Goal: Information Seeking & Learning: Learn about a topic

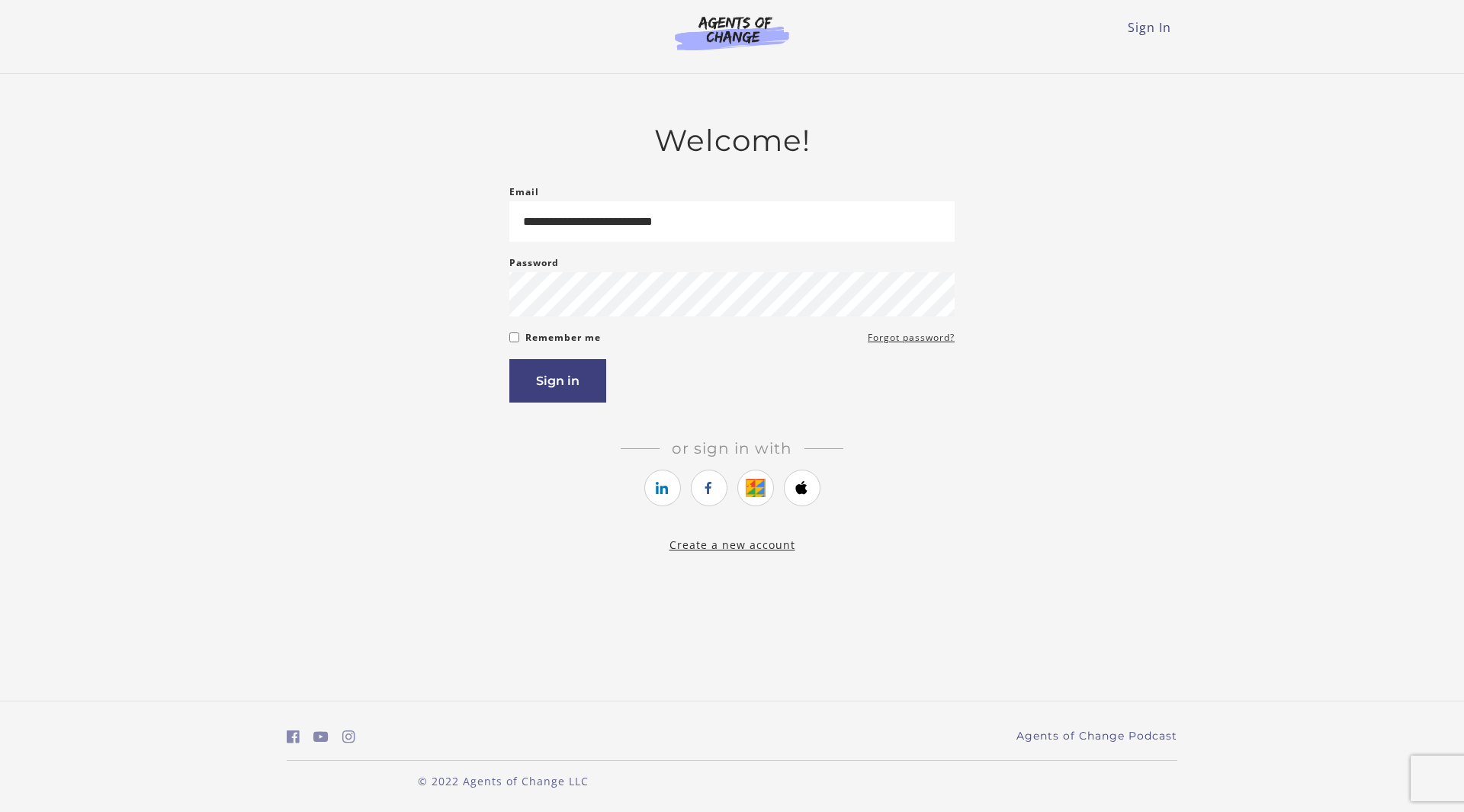
type input "**********"
click at [547, 380] on button "Sign in" at bounding box center [558, 381] width 96 height 43
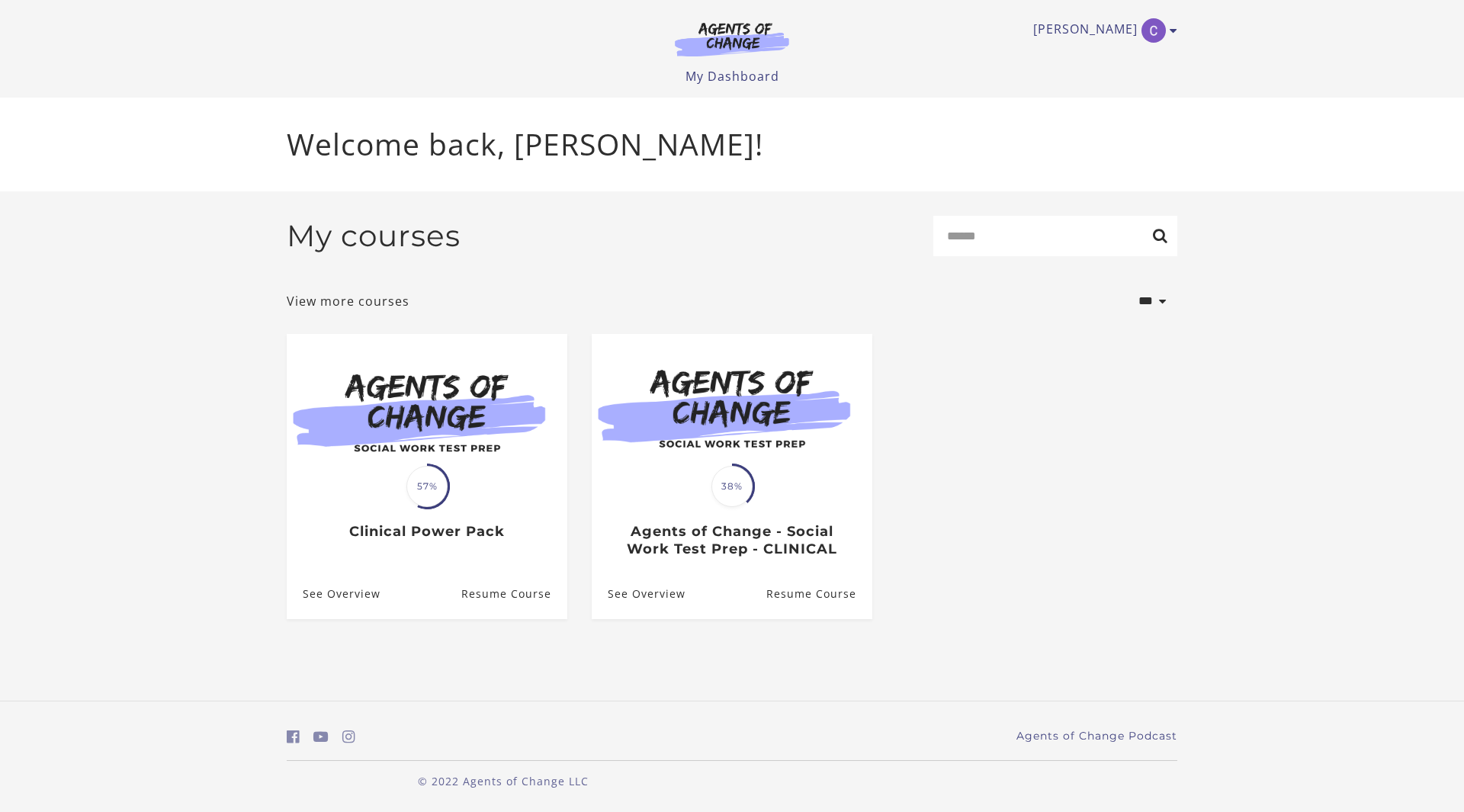
drag, startPoint x: 1463, startPoint y: 392, endPoint x: 1336, endPoint y: 306, distance: 153.4
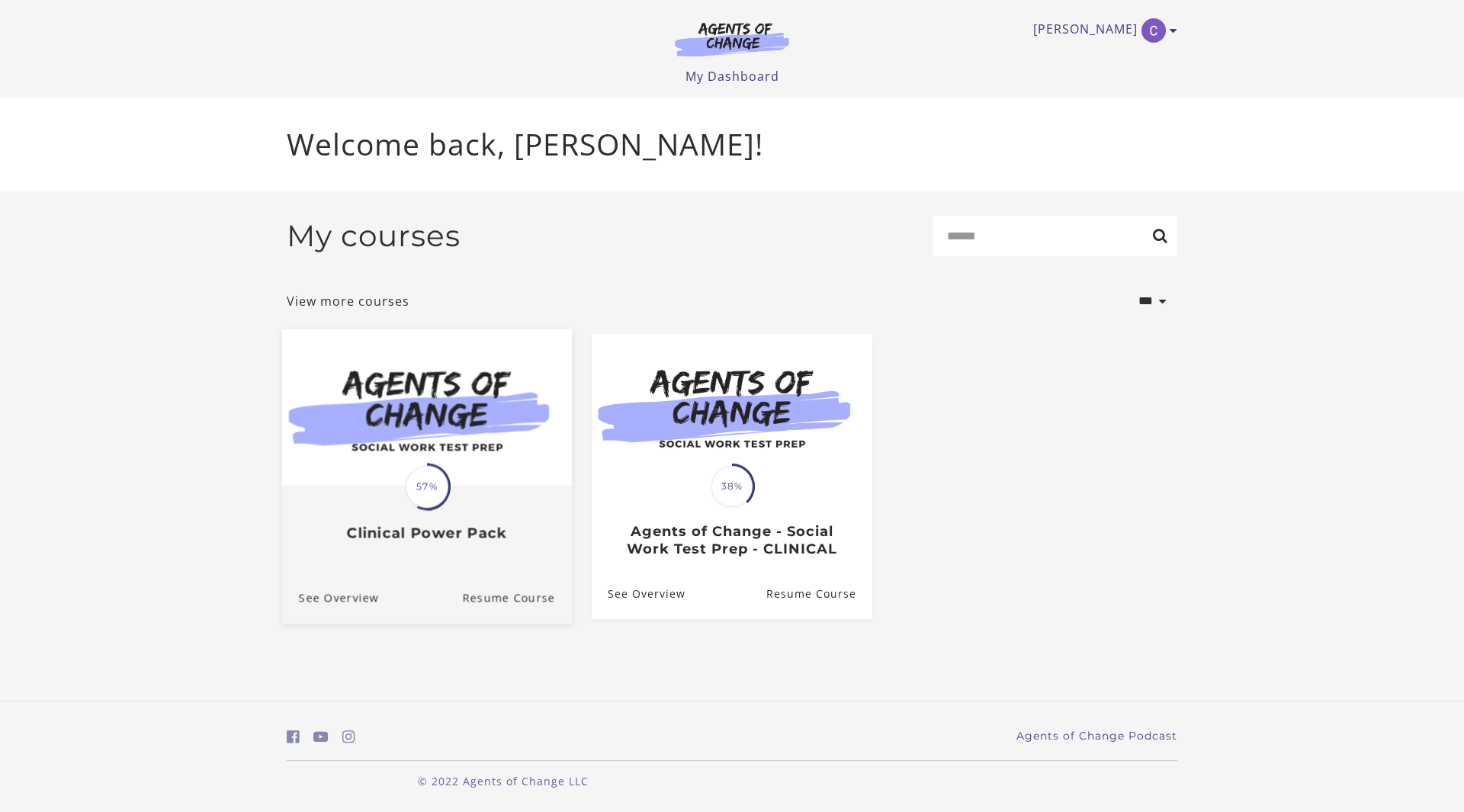
click at [433, 458] on img at bounding box center [427, 406] width 289 height 156
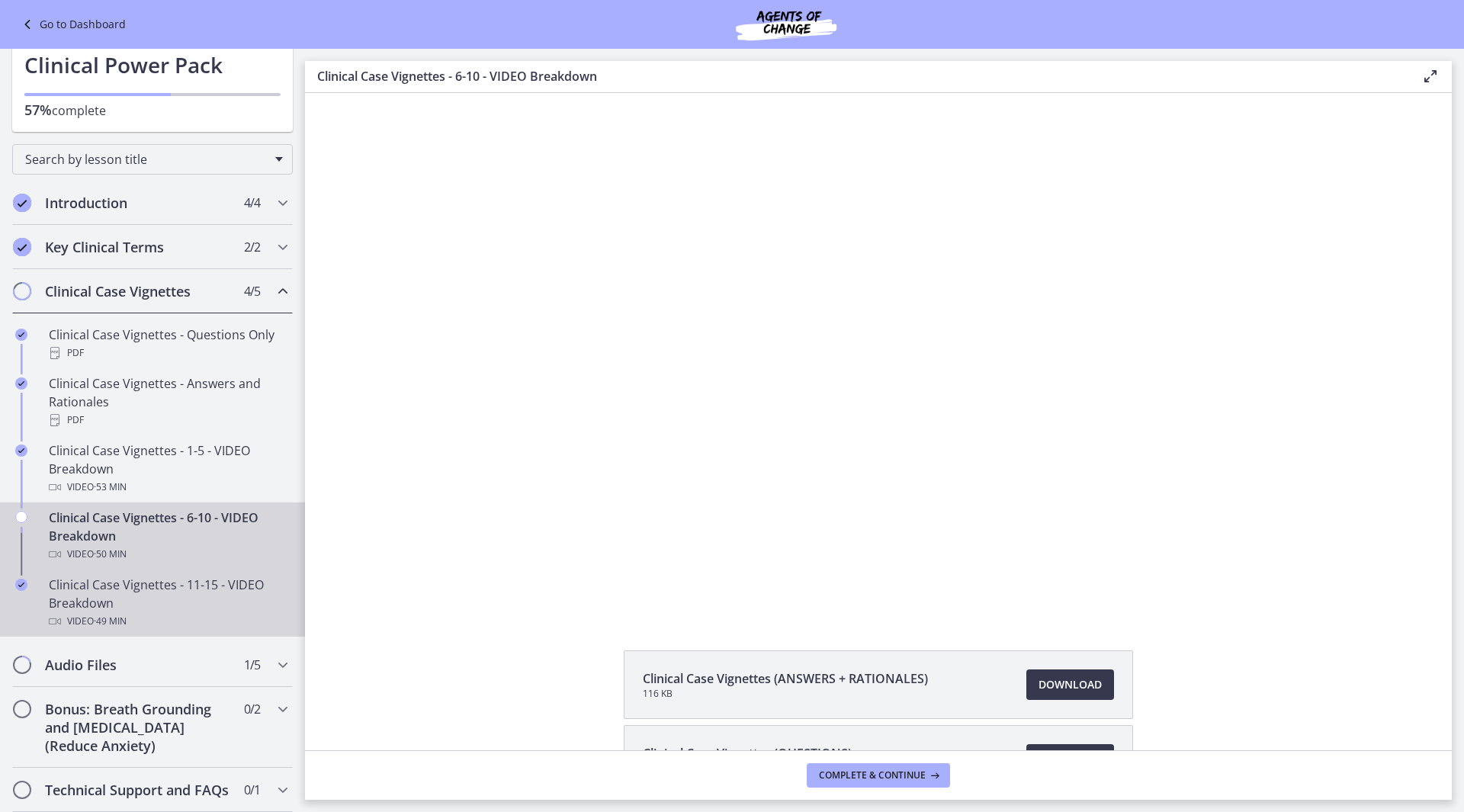
scroll to position [43, 0]
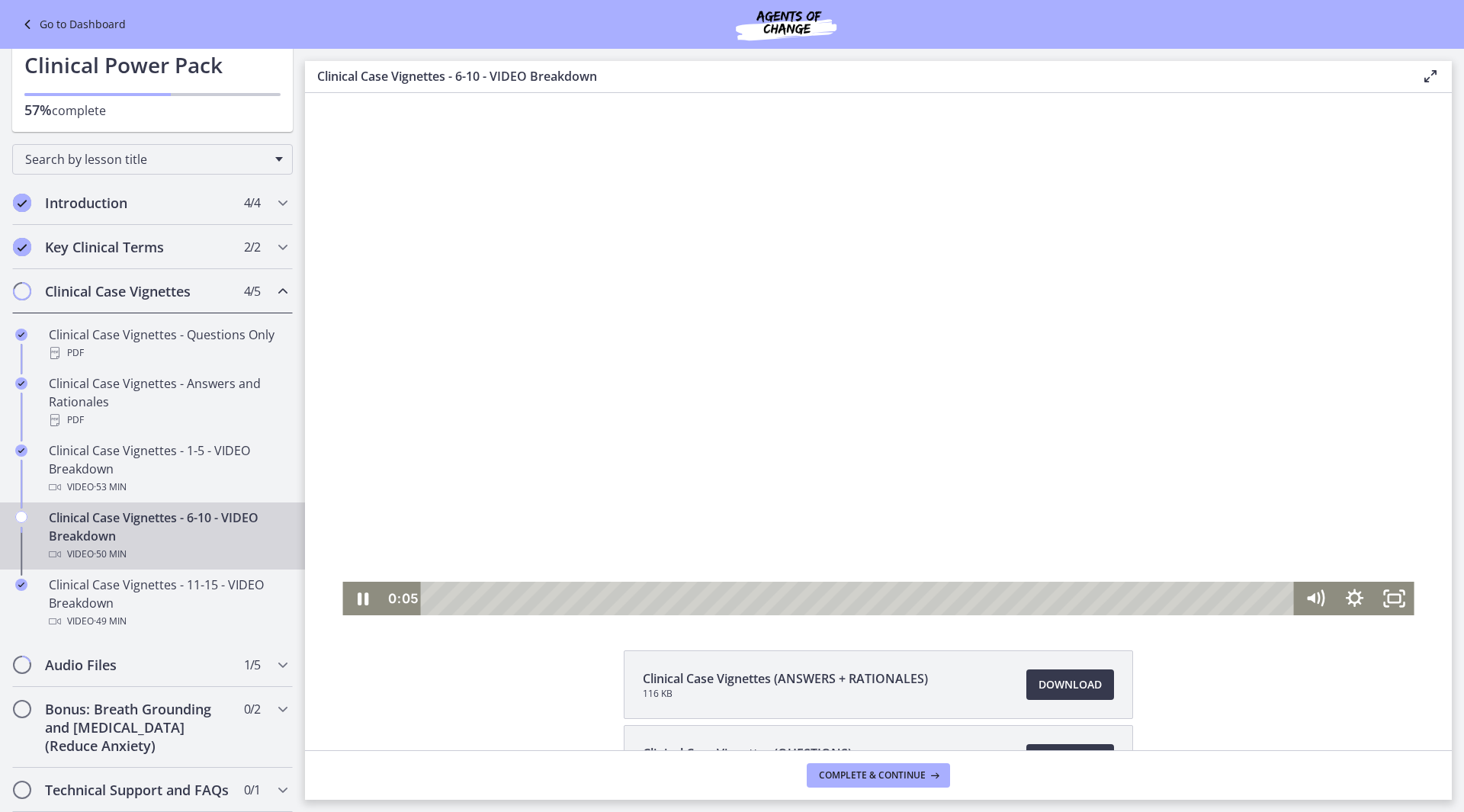
click at [858, 369] on div at bounding box center [878, 354] width 1072 height 522
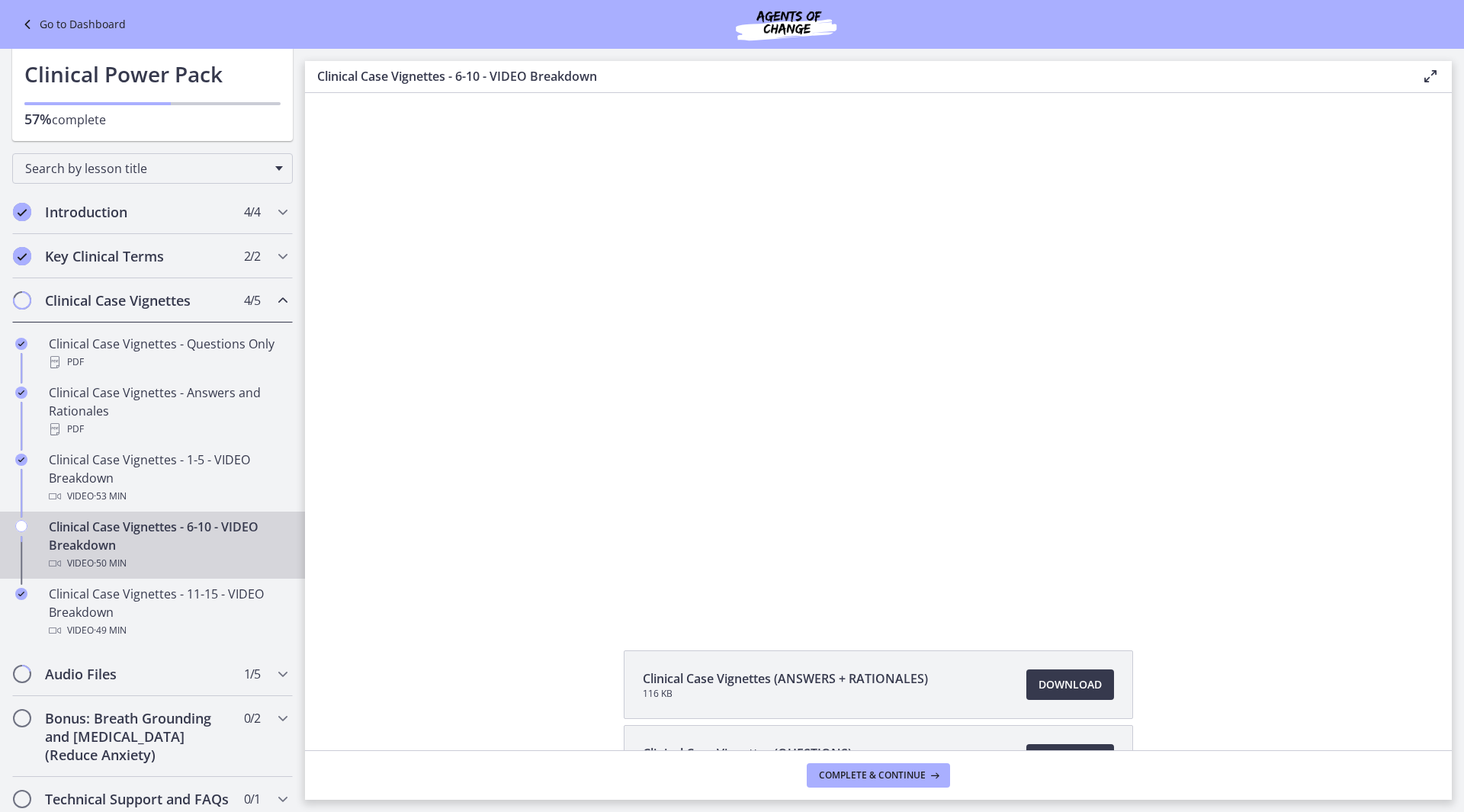
scroll to position [0, 0]
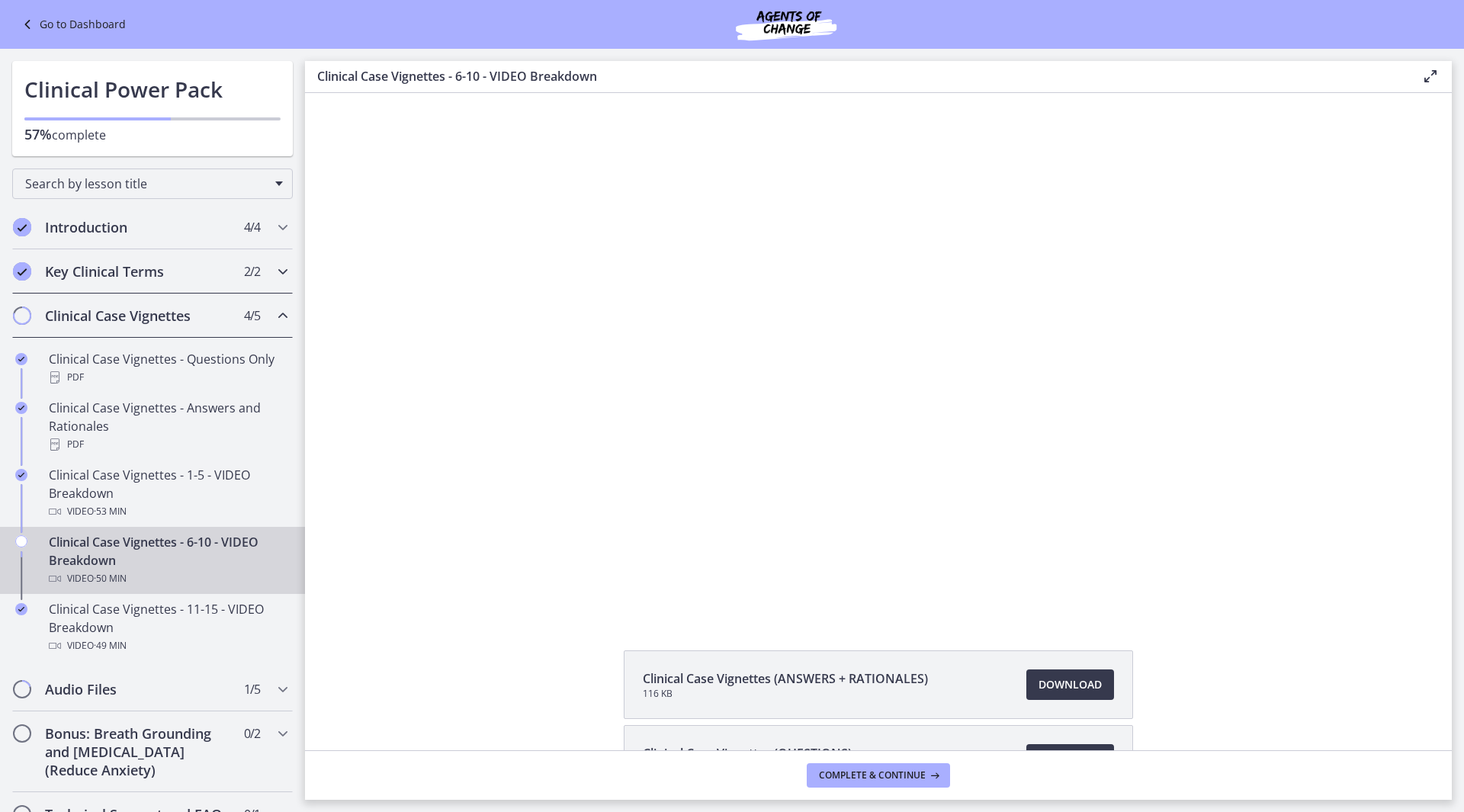
click at [273, 271] on icon "Chapters" at bounding box center [282, 270] width 18 height 18
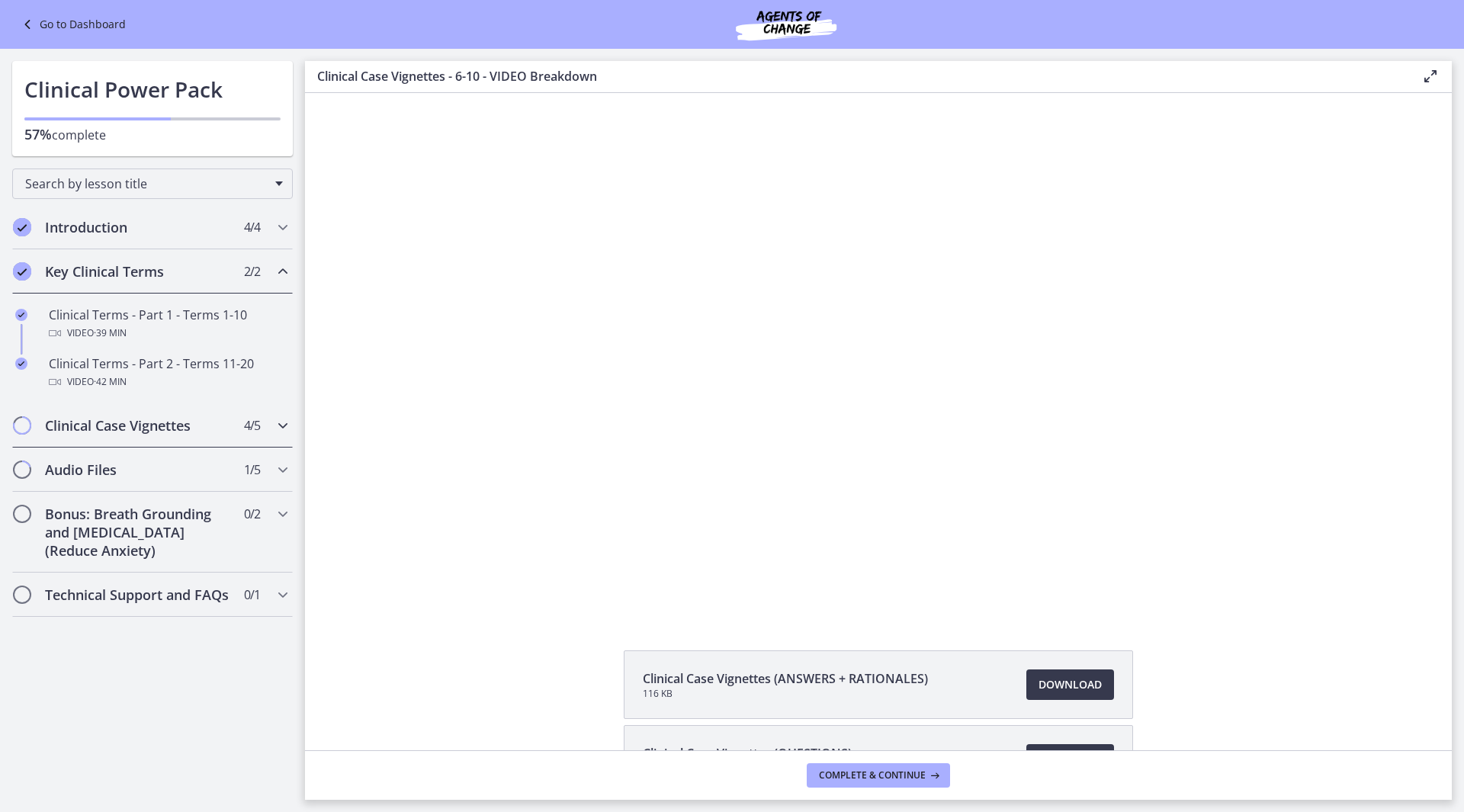
click at [274, 418] on icon "Chapters" at bounding box center [282, 424] width 18 height 18
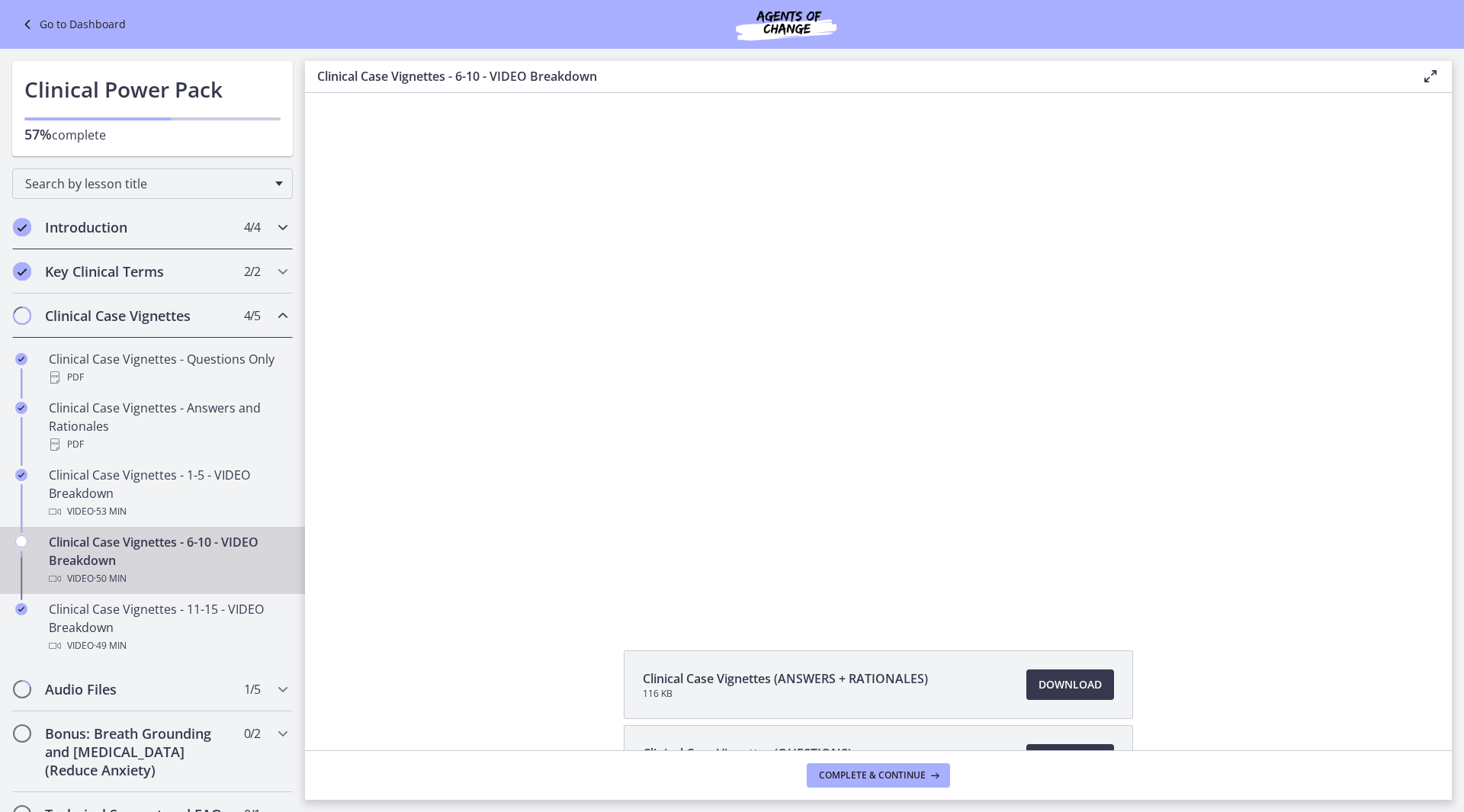
click at [273, 226] on icon "Chapters" at bounding box center [282, 227] width 18 height 18
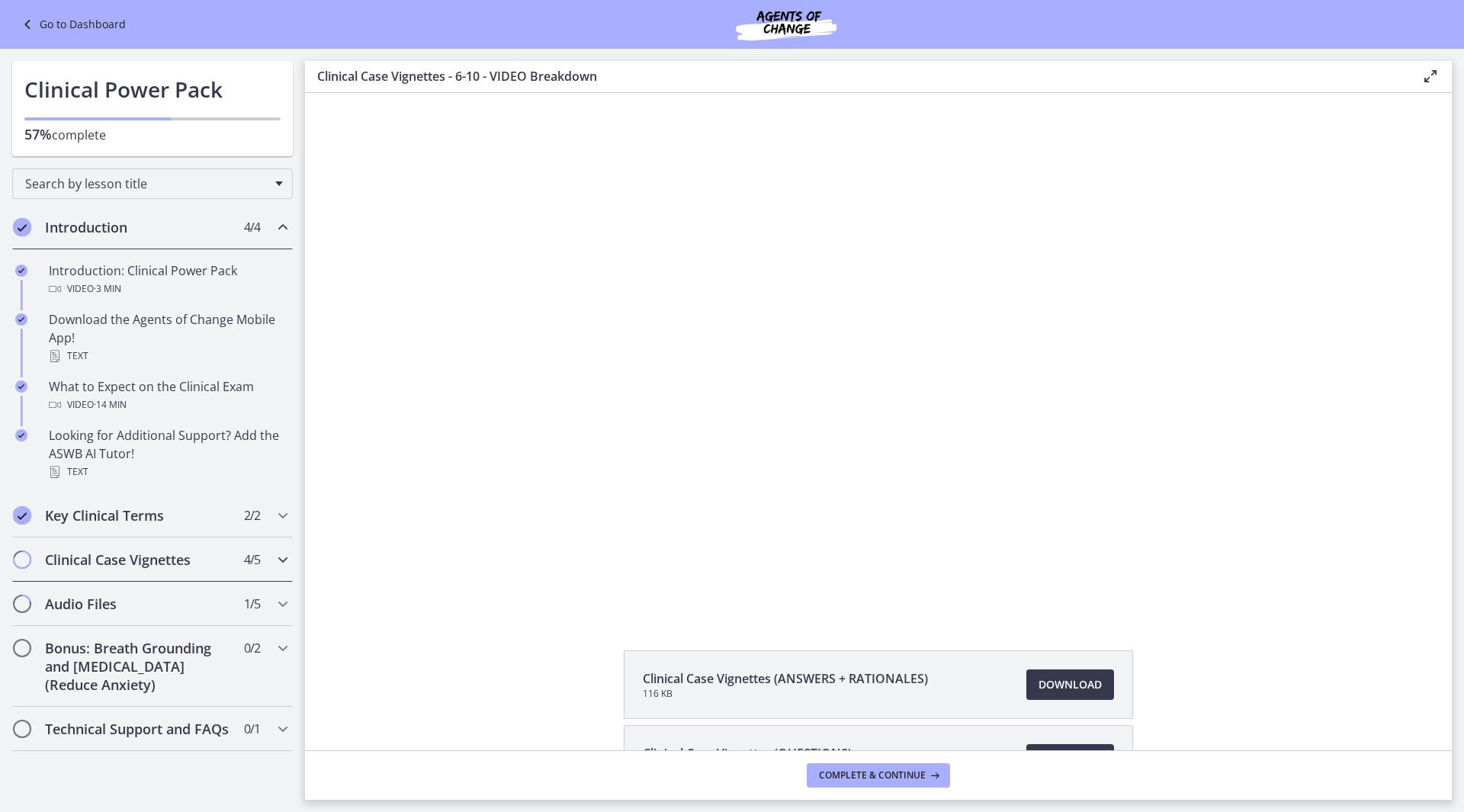
click at [283, 558] on icon "Chapters" at bounding box center [282, 559] width 18 height 18
